Goal: Task Accomplishment & Management: Manage account settings

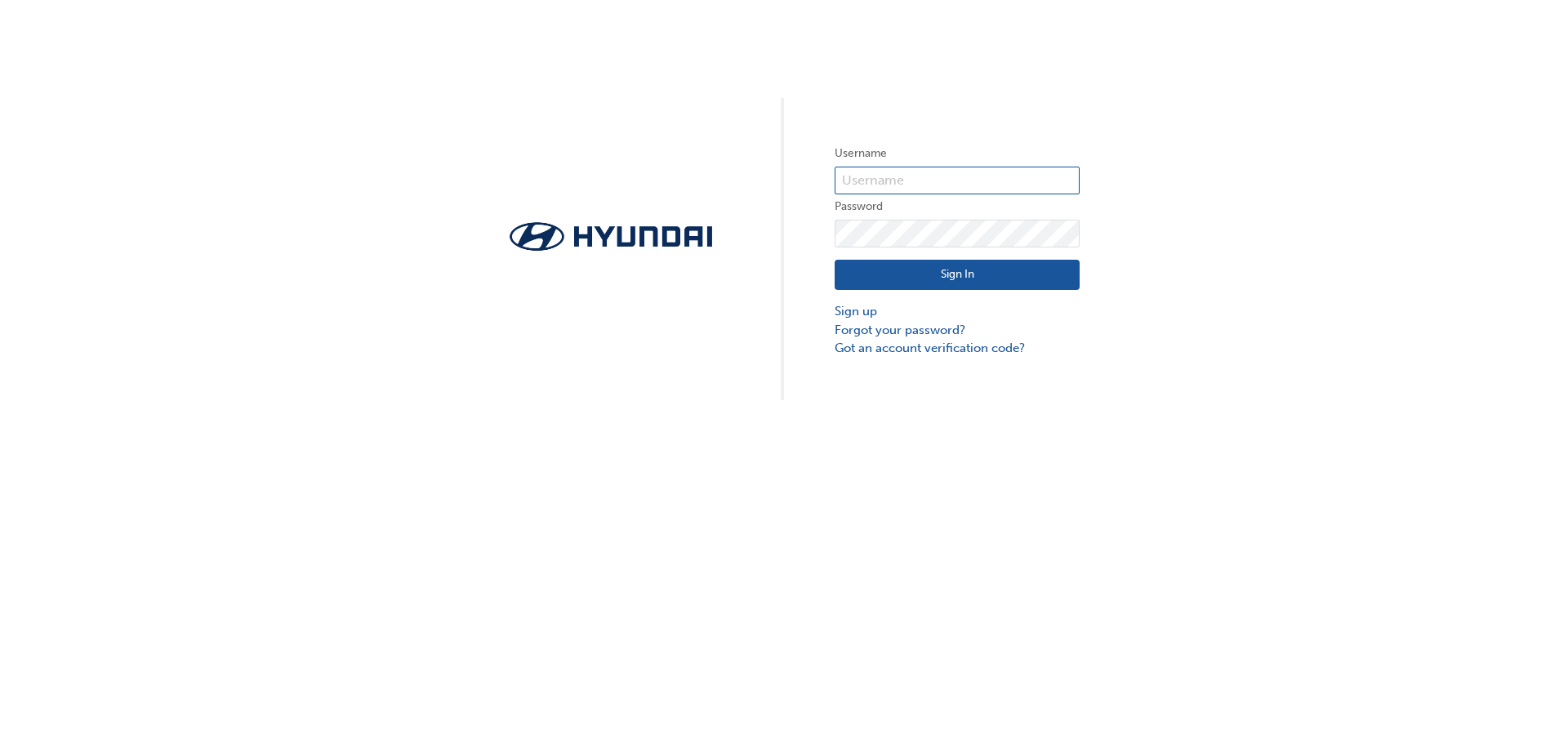
click at [972, 167] on input "text" at bounding box center [957, 181] width 245 height 28
type input "HAU457VA4"
click button "Sign In" at bounding box center [957, 275] width 245 height 31
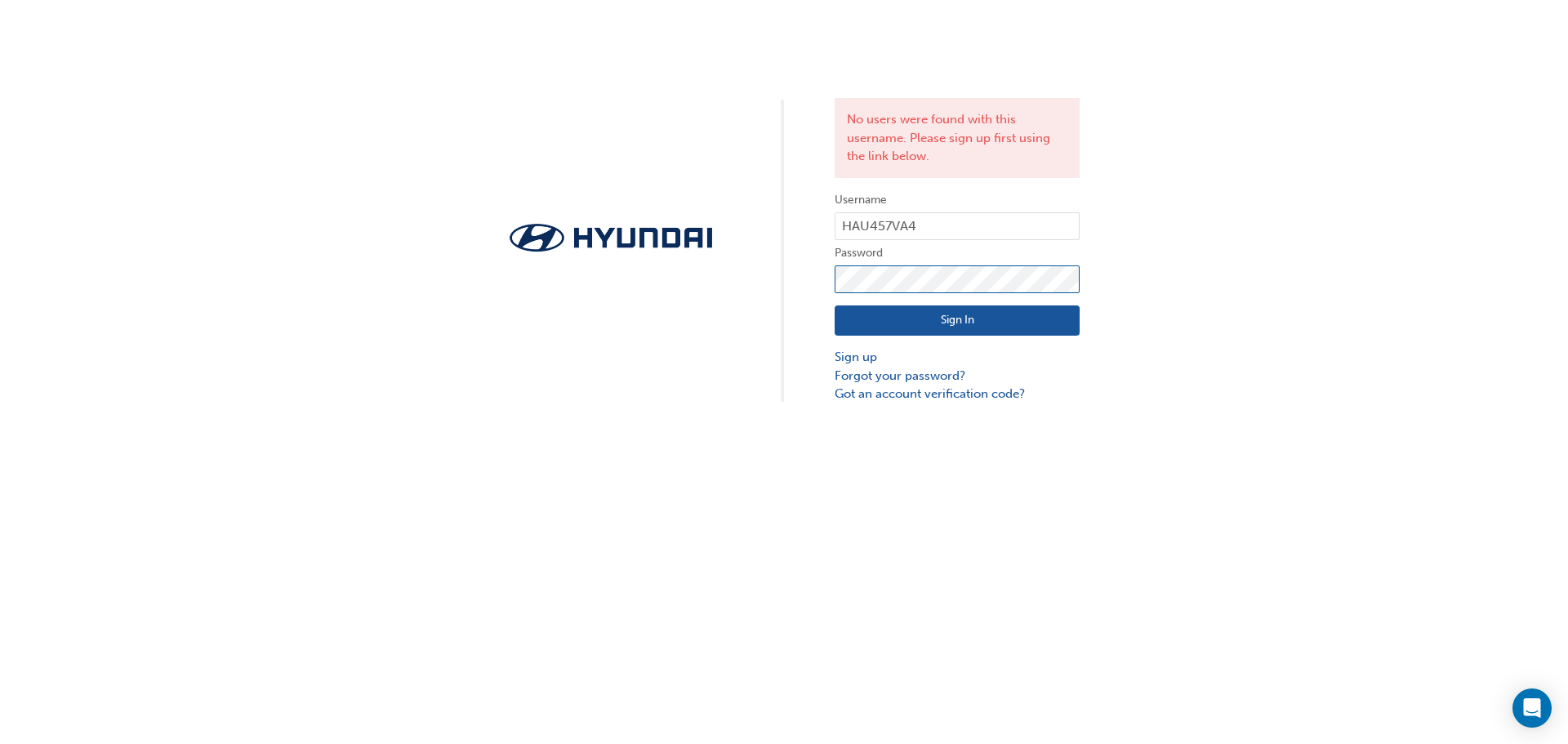
click at [754, 275] on div "No users were found with this username. Please sign up first using the link bel…" at bounding box center [784, 201] width 1568 height 403
click button "Sign In" at bounding box center [957, 321] width 245 height 31
drag, startPoint x: 910, startPoint y: 375, endPoint x: 889, endPoint y: 398, distance: 31.1
click at [910, 375] on link "Forgot your password?" at bounding box center [957, 376] width 245 height 19
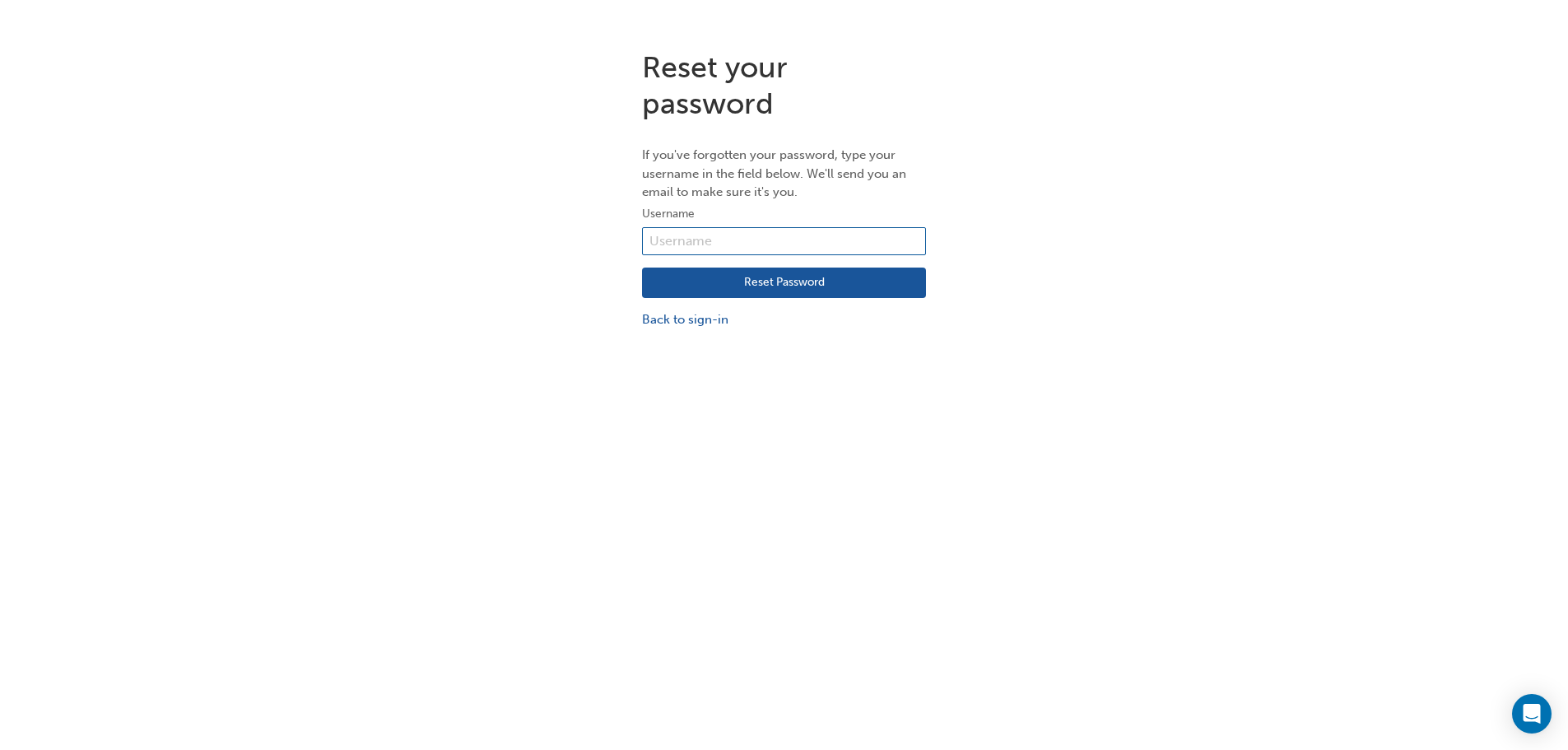
click at [742, 249] on input "text" at bounding box center [784, 241] width 284 height 28
type input "HAU457VA4"
click at [745, 288] on button "Reset Password" at bounding box center [784, 284] width 284 height 32
